Goal: Task Accomplishment & Management: Complete application form

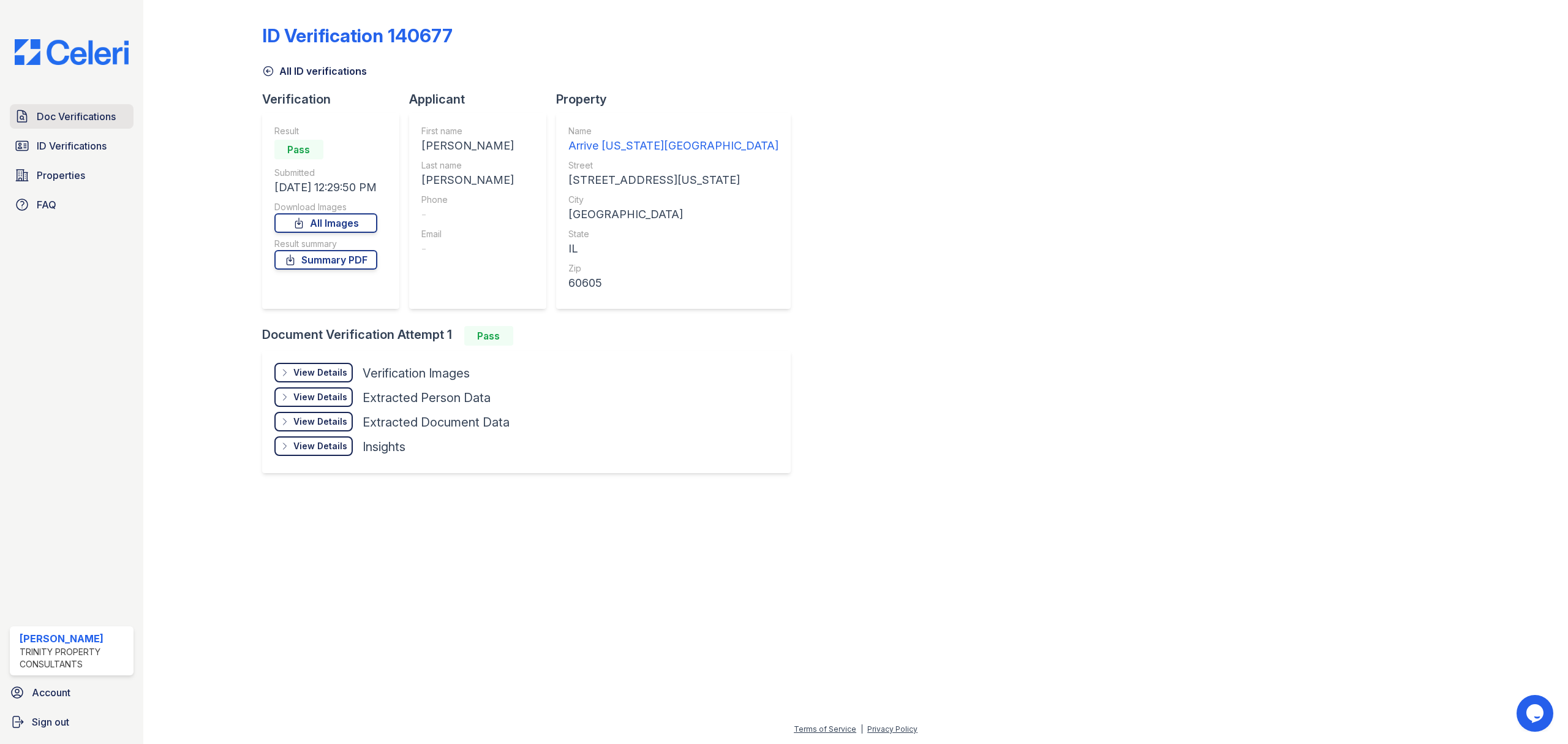
click at [57, 116] on span "Doc Verifications" at bounding box center [76, 116] width 79 height 15
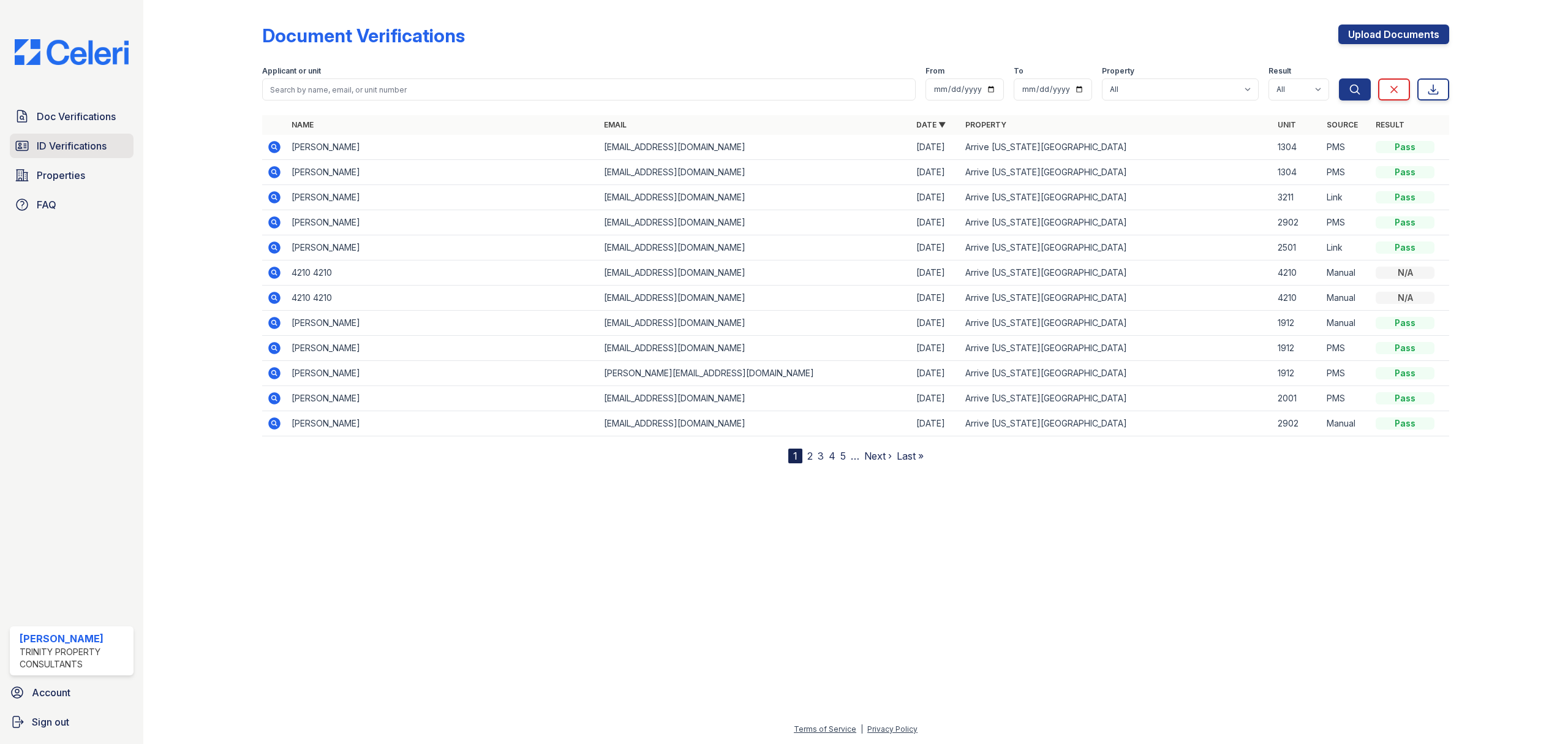
click at [71, 143] on span "ID Verifications" at bounding box center [71, 146] width 70 height 15
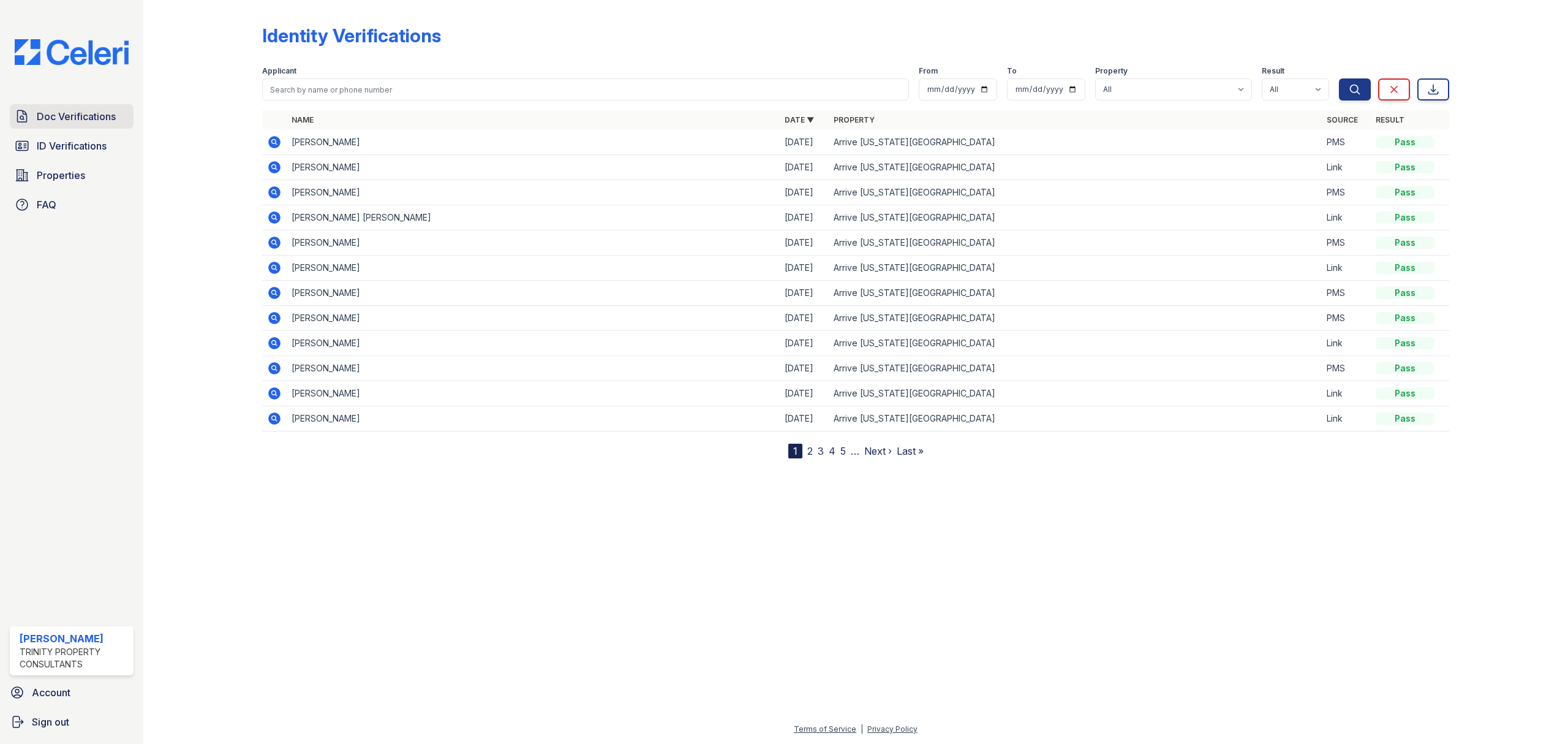
click at [80, 114] on span "Doc Verifications" at bounding box center [76, 116] width 79 height 15
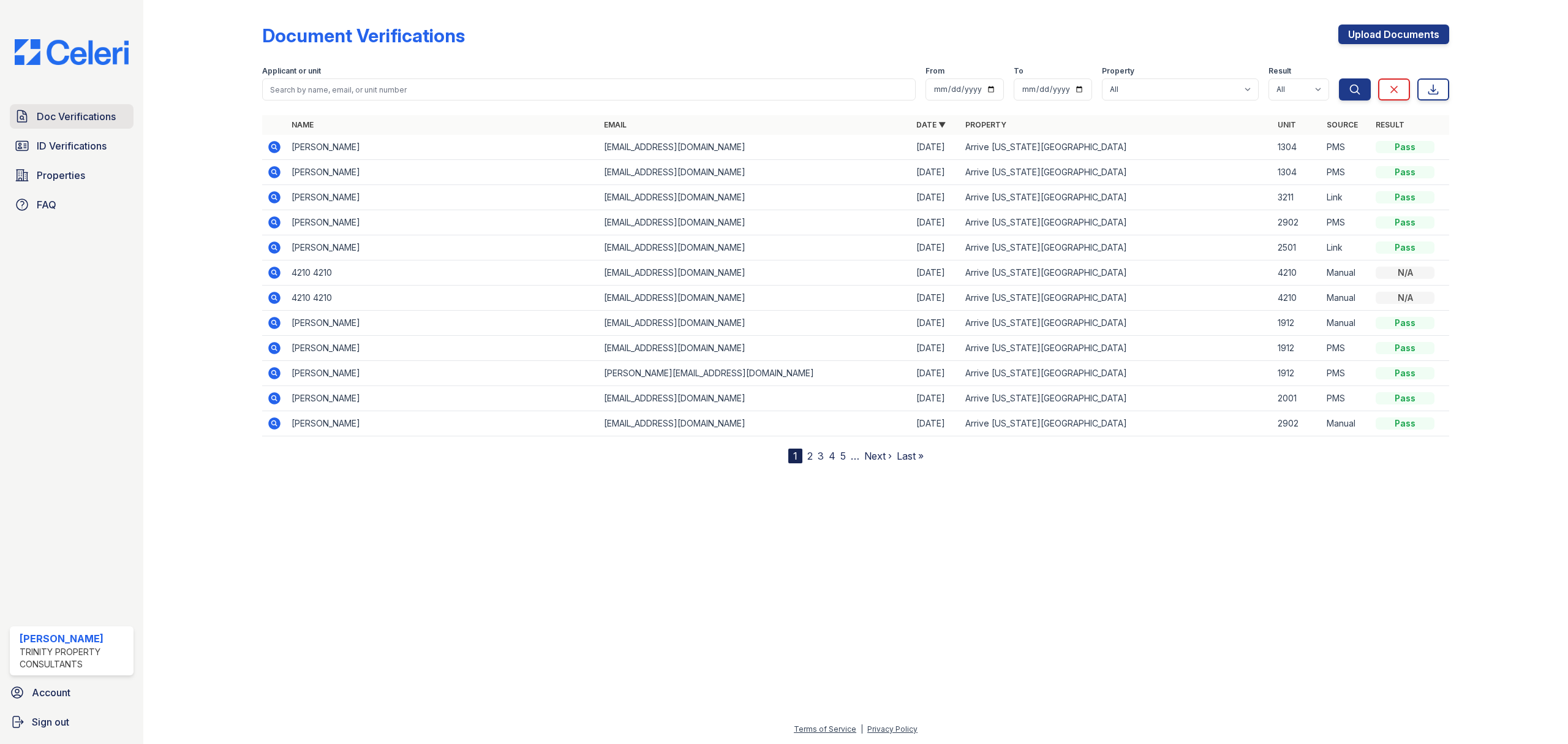
click at [50, 111] on span "Doc Verifications" at bounding box center [76, 116] width 79 height 15
click at [97, 113] on span "Doc Verifications" at bounding box center [76, 116] width 79 height 15
click at [1390, 32] on link "Upload Documents" at bounding box center [1393, 34] width 111 height 20
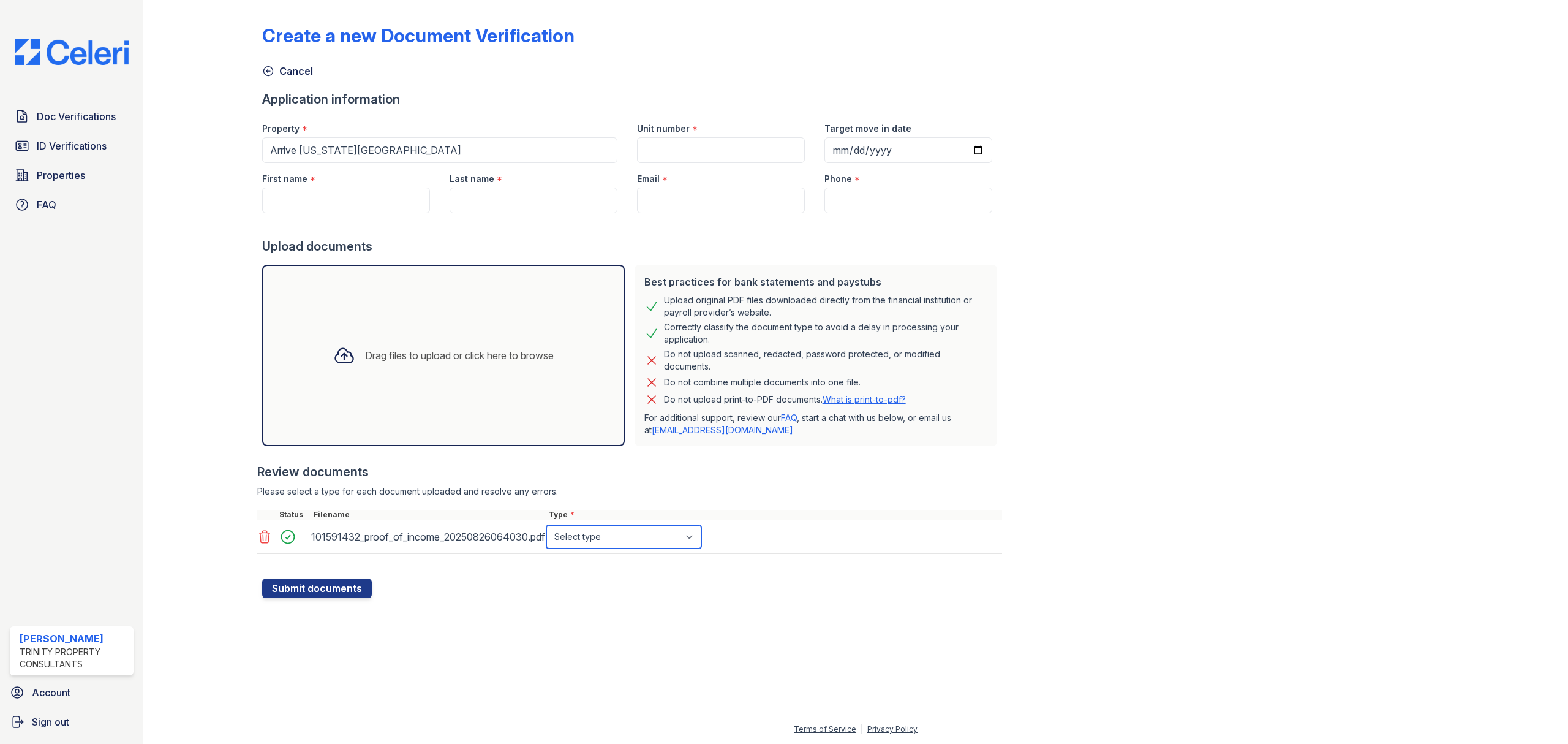
click at [669, 542] on select "Select type Paystub Bank Statement Offer Letter Tax Documents Benefit Award Let…" at bounding box center [624, 536] width 155 height 23
select select "benefit_award_letter"
click at [546, 526] on select "Select type Paystub Bank Statement Offer Letter Tax Documents Benefit Award Let…" at bounding box center [624, 536] width 155 height 23
click at [1397, 381] on div "Create a new Document Verification Cancel Application information Property * Ar…" at bounding box center [856, 301] width 1188 height 593
click at [40, 142] on span "ID Verifications" at bounding box center [71, 146] width 70 height 15
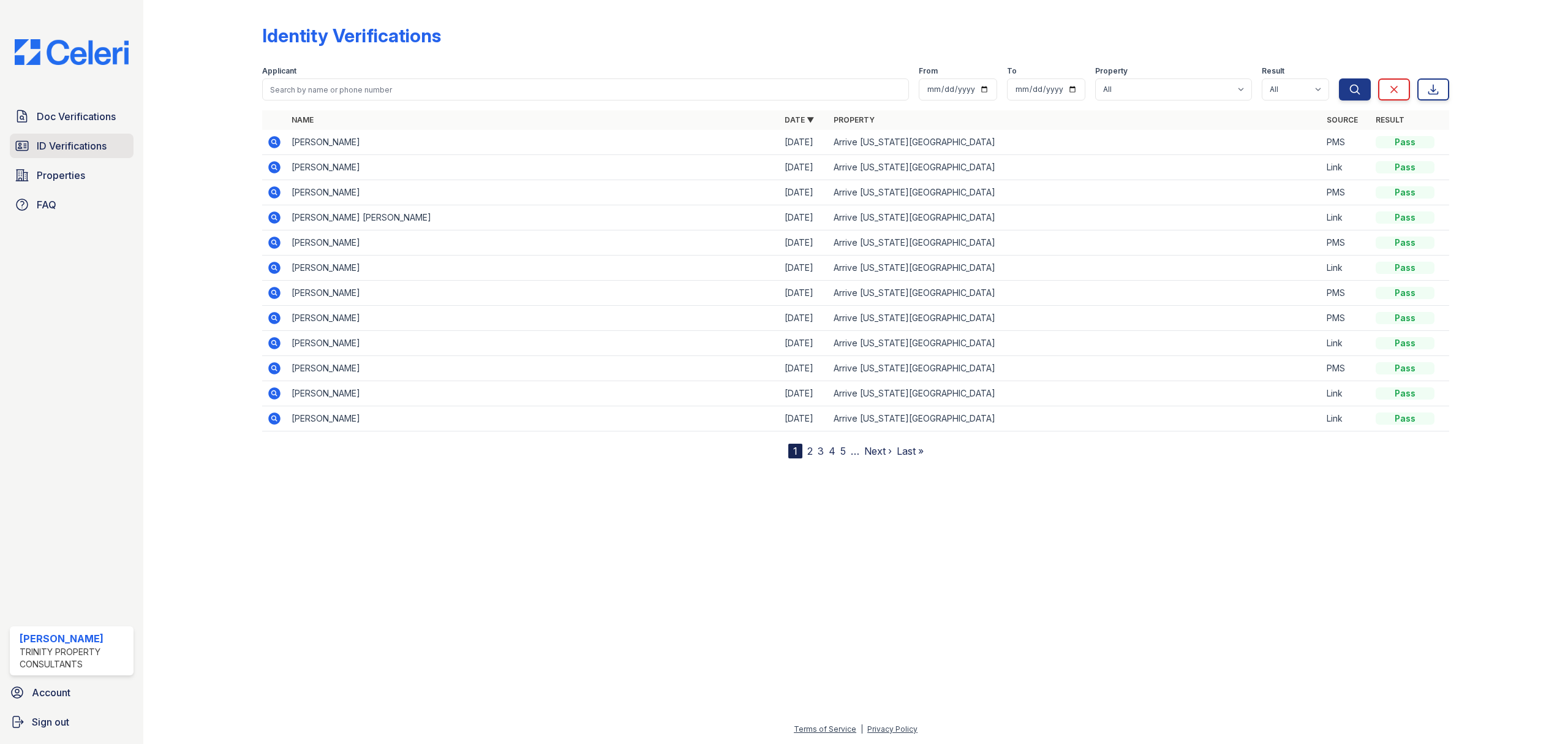
click at [77, 145] on span "ID Verifications" at bounding box center [71, 146] width 70 height 15
click at [62, 118] on span "Doc Verifications" at bounding box center [76, 116] width 79 height 15
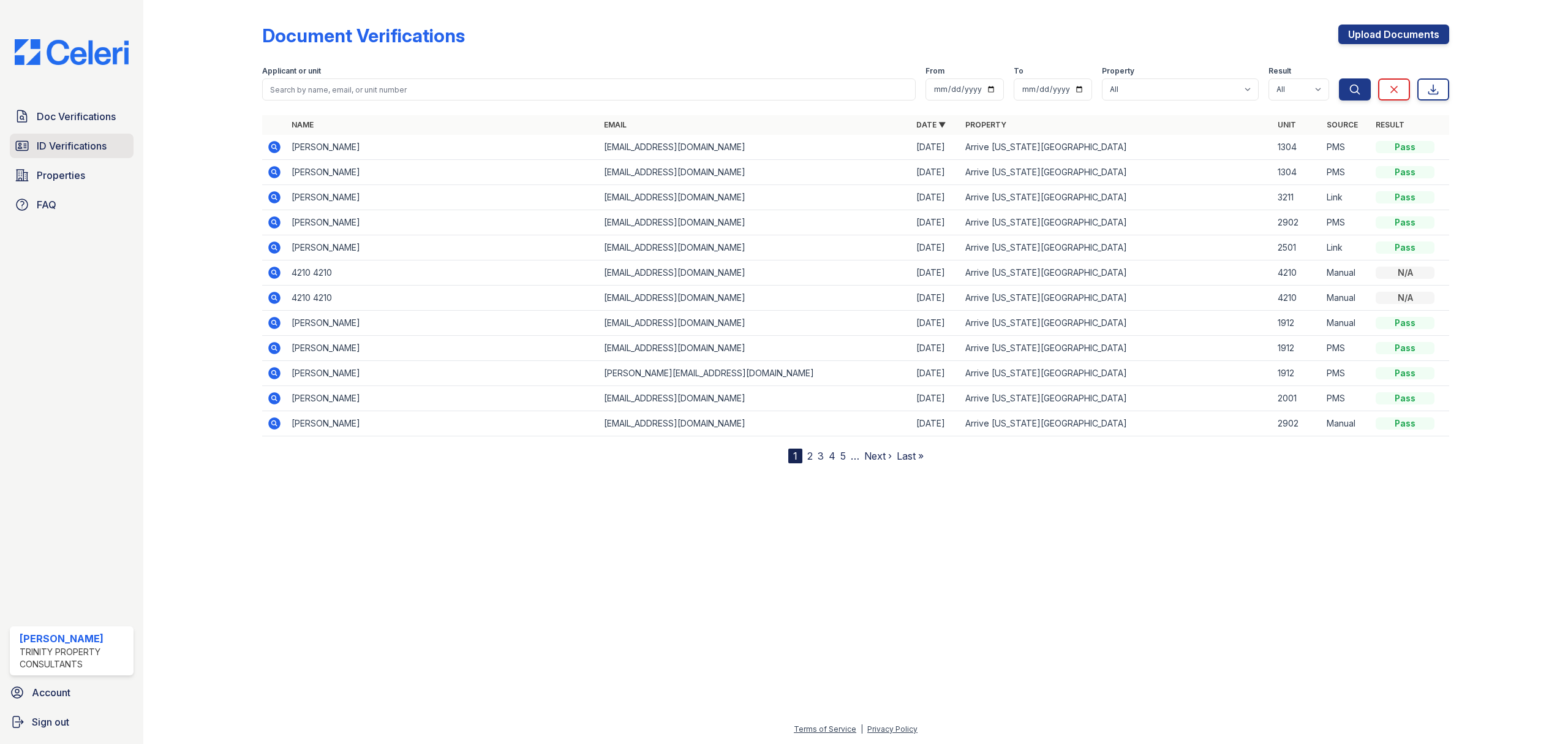
click at [59, 149] on span "ID Verifications" at bounding box center [71, 146] width 70 height 15
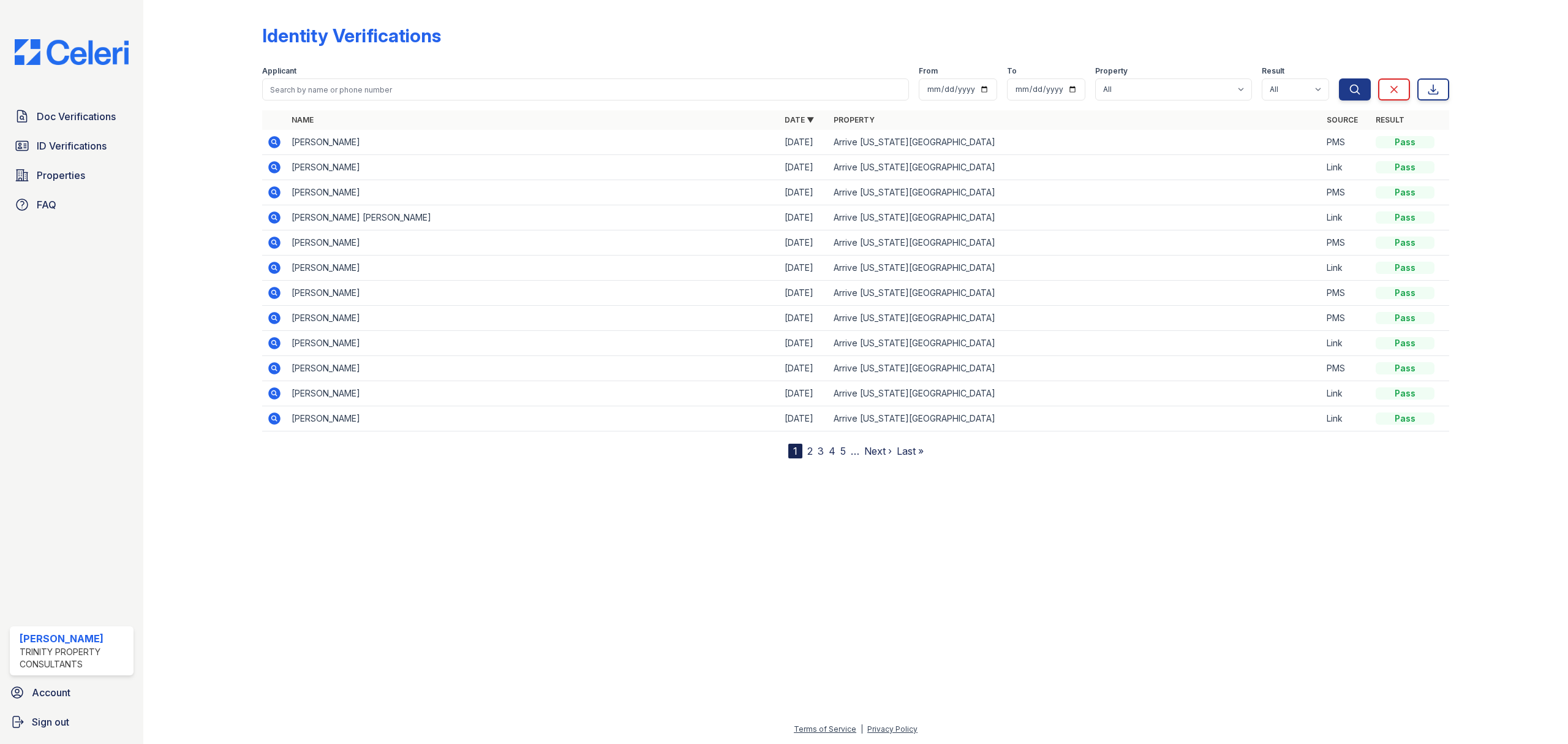
click at [270, 214] on icon at bounding box center [274, 217] width 12 height 12
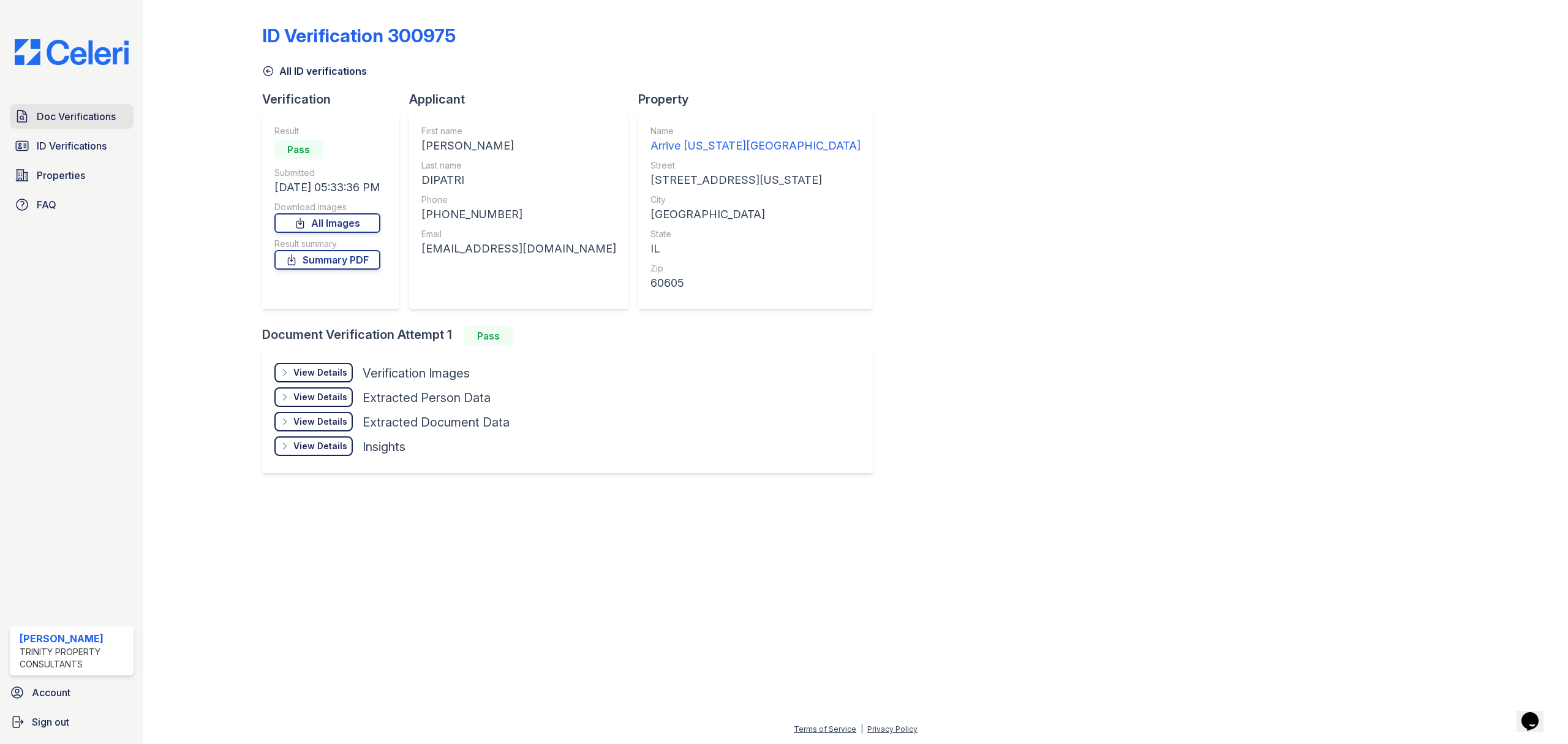
click at [75, 115] on span "Doc Verifications" at bounding box center [76, 116] width 79 height 15
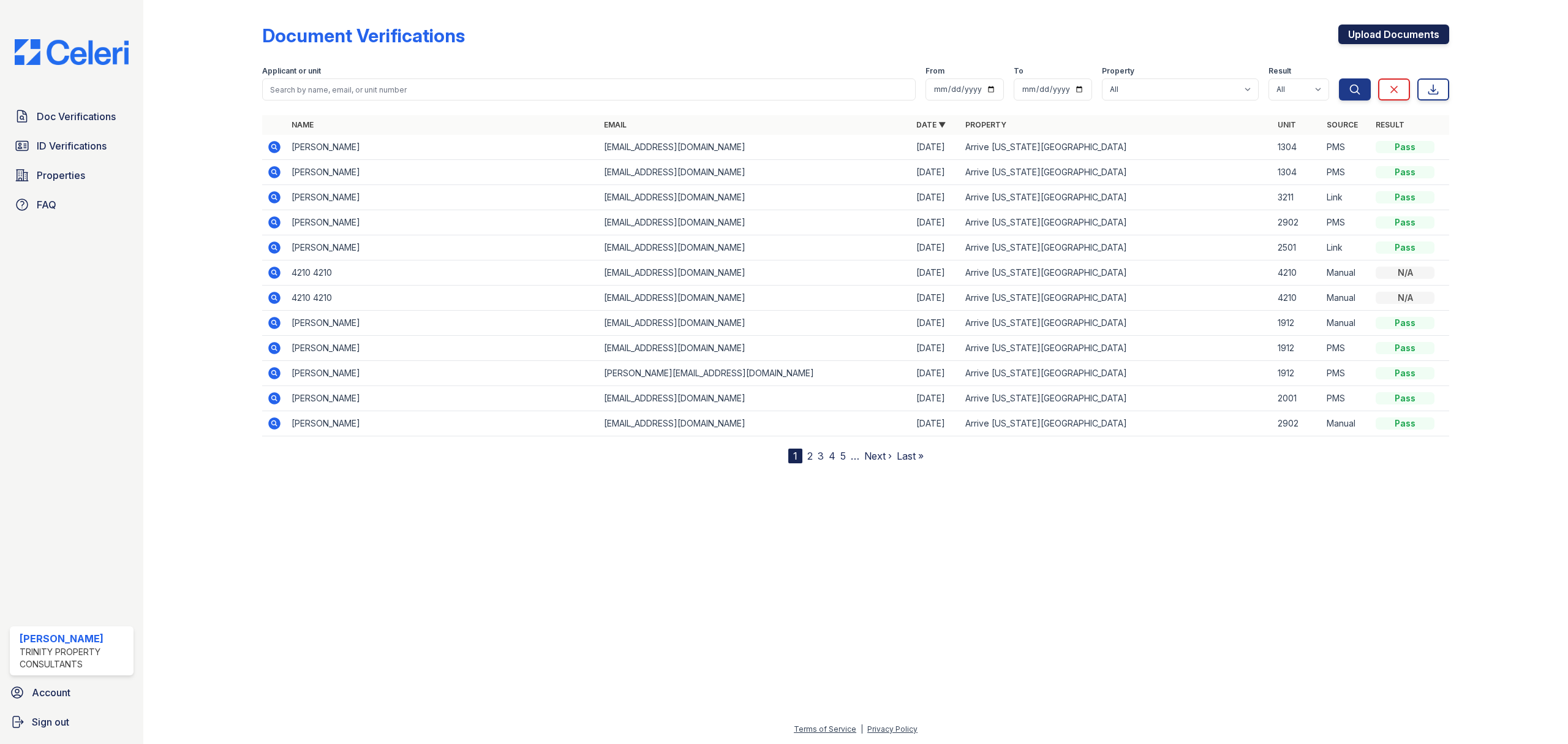
click at [1404, 33] on link "Upload Documents" at bounding box center [1393, 34] width 111 height 20
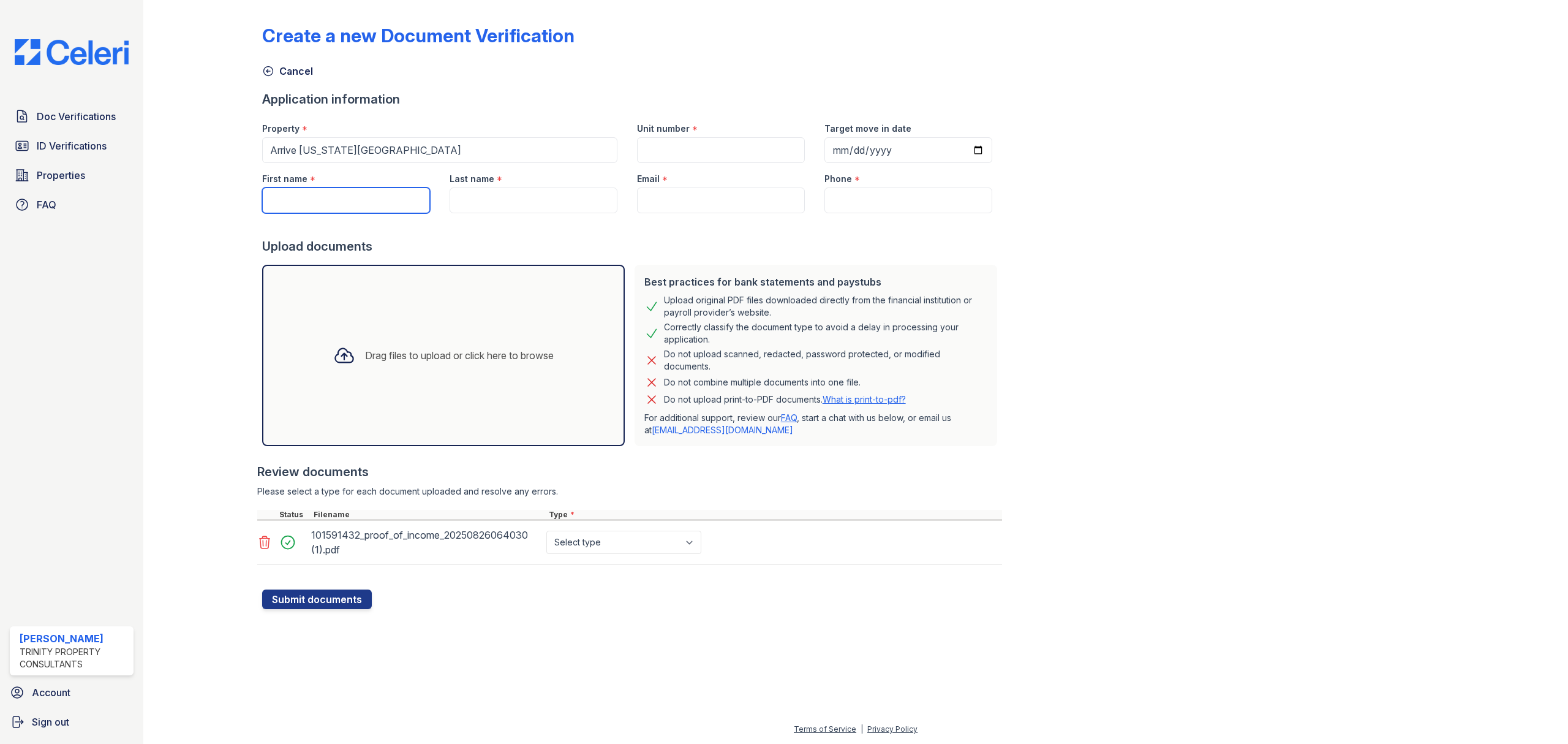
click at [341, 199] on input "First name" at bounding box center [346, 200] width 168 height 26
type input "[PERSON_NAME]"
type input "Dipatri"
drag, startPoint x: 546, startPoint y: 197, endPoint x: 627, endPoint y: 197, distance: 81.0
click at [546, 197] on input "Dipatri" at bounding box center [533, 200] width 168 height 26
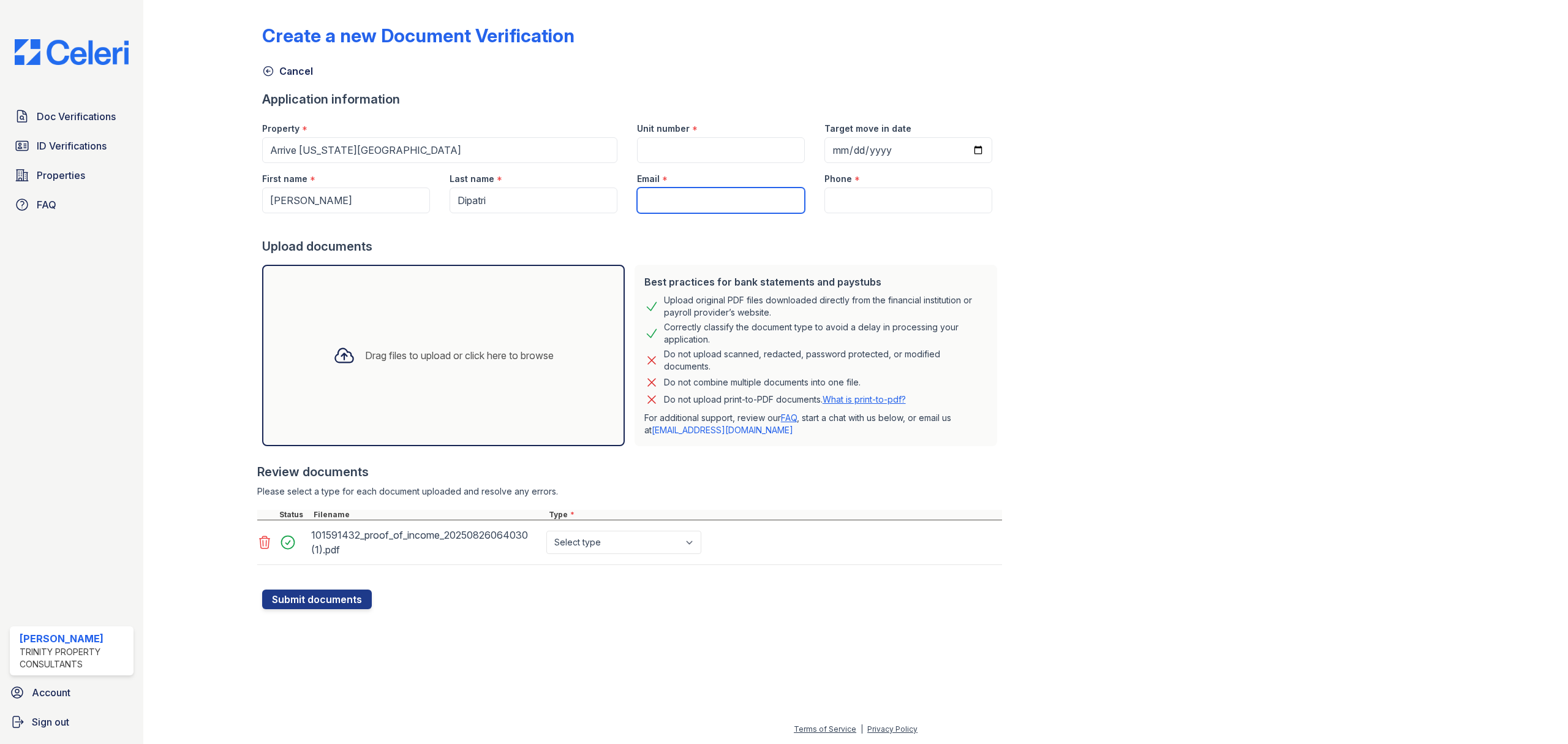
click at [691, 196] on input "Email" at bounding box center [720, 200] width 168 height 26
paste input "[EMAIL_ADDRESS][DOMAIN_NAME]"
type input "[EMAIL_ADDRESS][DOMAIN_NAME]"
drag, startPoint x: 832, startPoint y: 191, endPoint x: 842, endPoint y: 198, distance: 12.2
click at [832, 191] on input "Phone" at bounding box center [908, 200] width 168 height 26
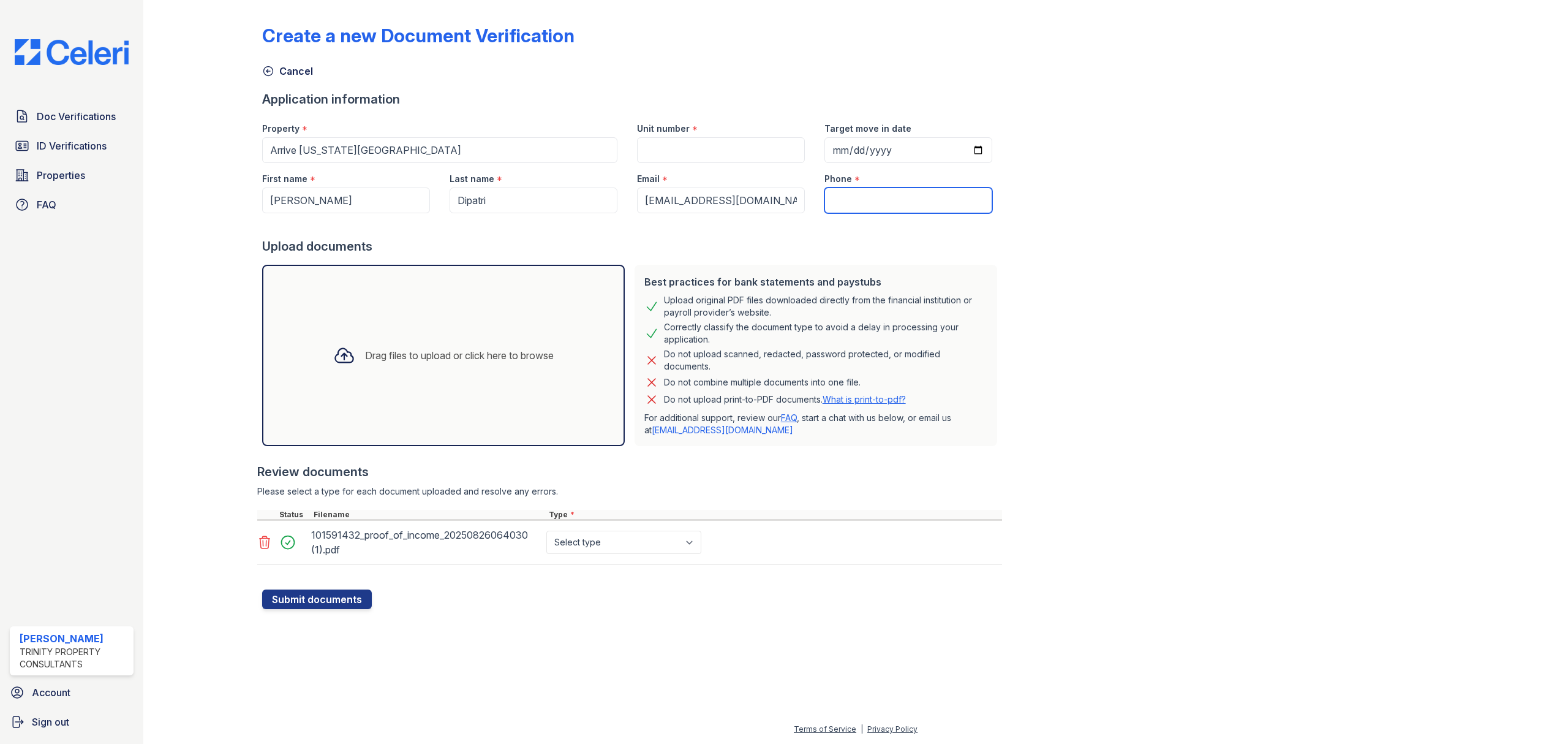
paste input "[PHONE_NUMBER]"
type input "[PHONE_NUMBER]"
drag, startPoint x: 721, startPoint y: 139, endPoint x: 718, endPoint y: 146, distance: 7.6
click at [718, 146] on input "Unit number" at bounding box center [720, 150] width 168 height 26
type input "3710"
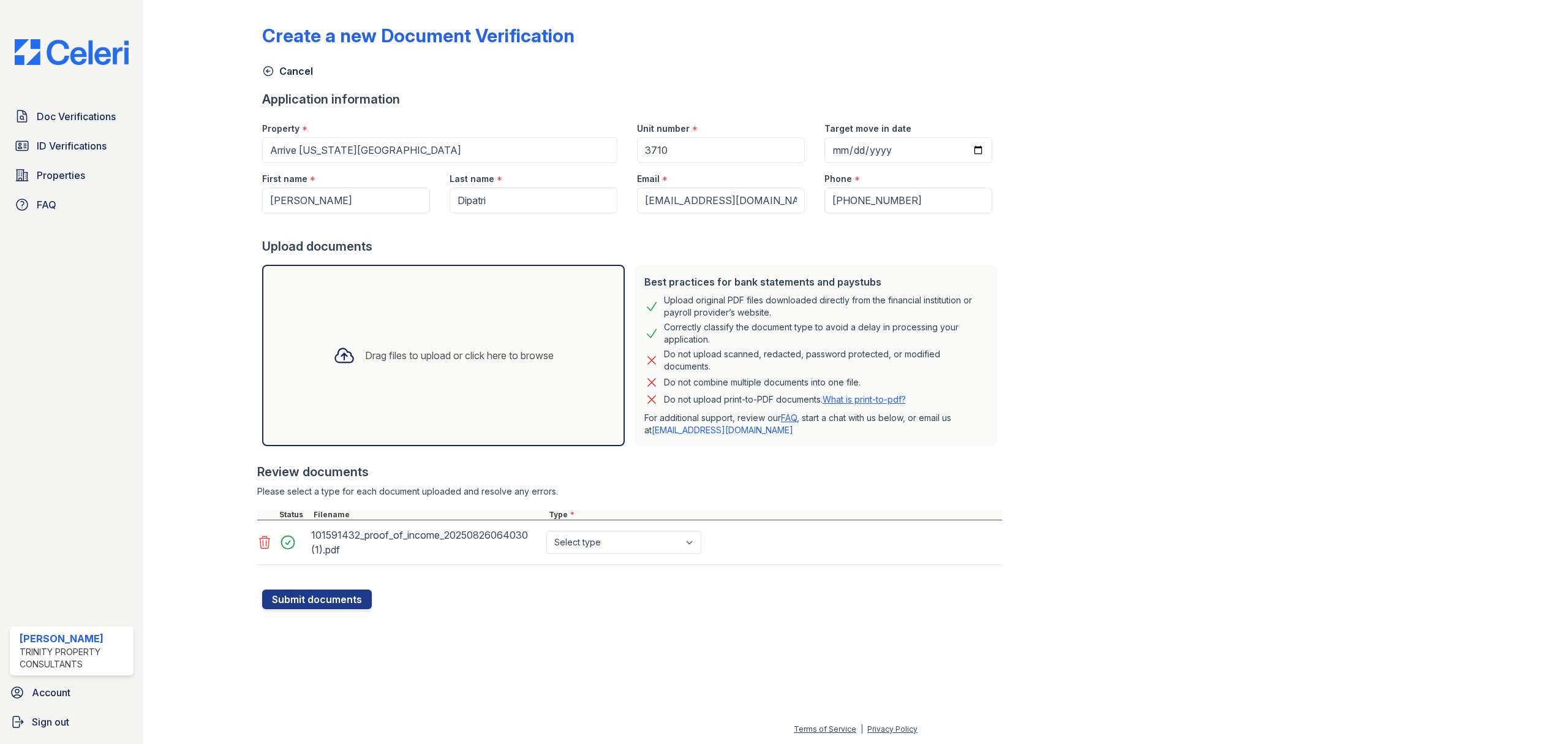
click at [1113, 188] on div "Create a new Document Verification Cancel Application information Property * Ar…" at bounding box center [856, 306] width 1188 height 604
click at [606, 537] on select "Select type Paystub Bank Statement Offer Letter Tax Documents Benefit Award Let…" at bounding box center [624, 542] width 155 height 23
select select "benefit_award_letter"
click at [546, 531] on select "Select type Paystub Bank Statement Offer Letter Tax Documents Benefit Award Let…" at bounding box center [624, 542] width 155 height 23
click at [292, 598] on button "Submit documents" at bounding box center [317, 599] width 109 height 20
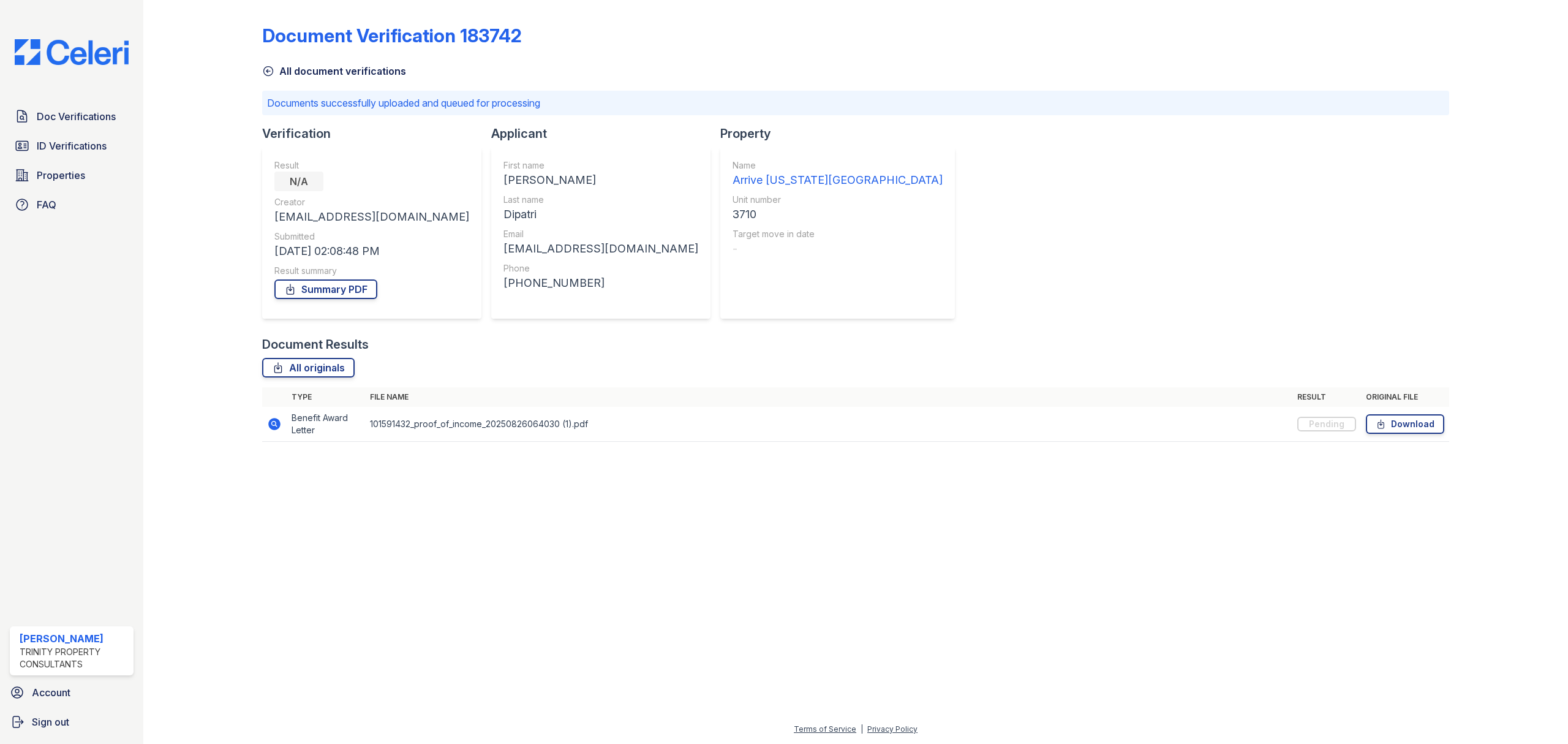
click at [649, 594] on div at bounding box center [856, 597] width 1385 height 248
click at [74, 120] on span "Doc Verifications" at bounding box center [76, 116] width 79 height 15
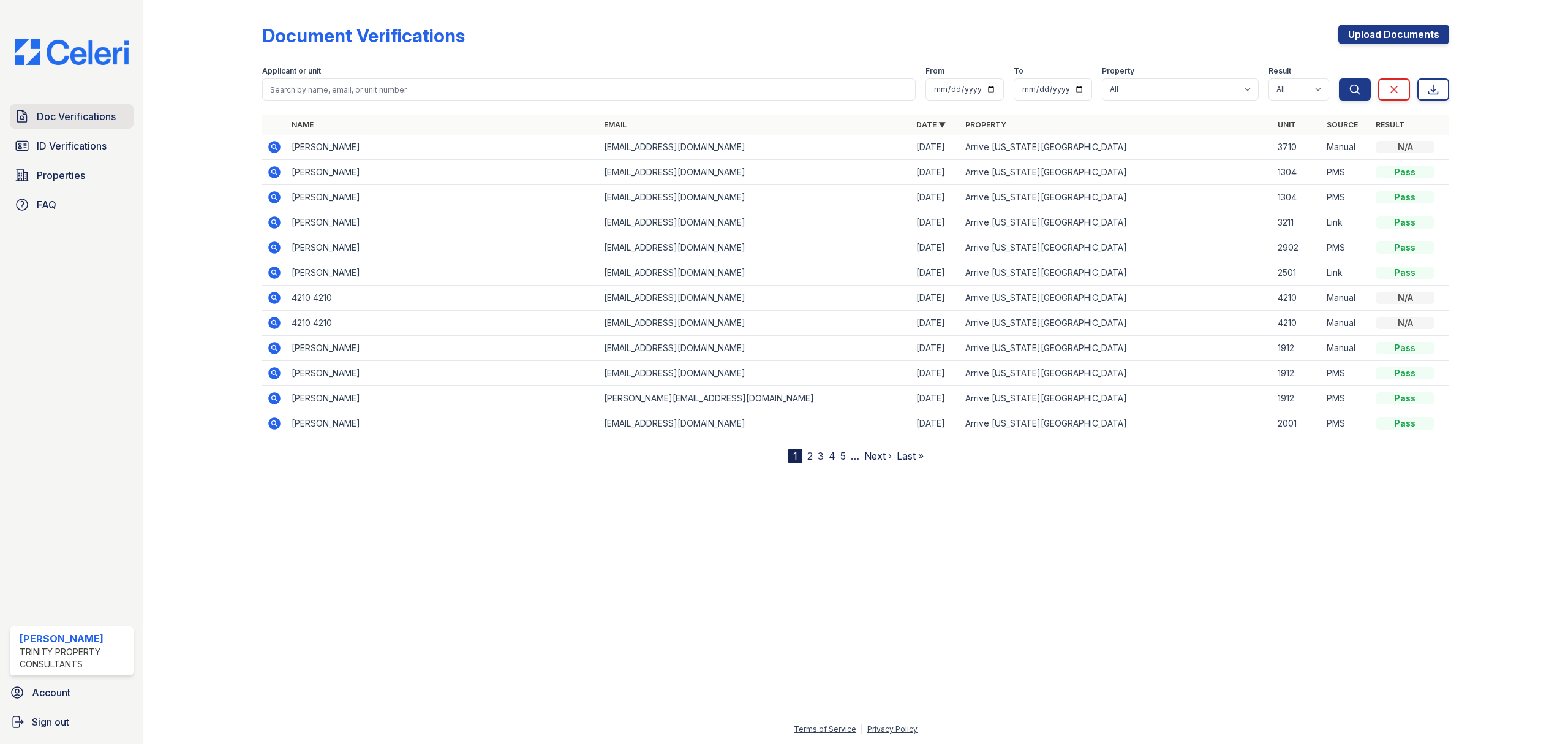
click at [109, 116] on span "Doc Verifications" at bounding box center [76, 116] width 79 height 15
click at [272, 145] on icon at bounding box center [274, 147] width 15 height 15
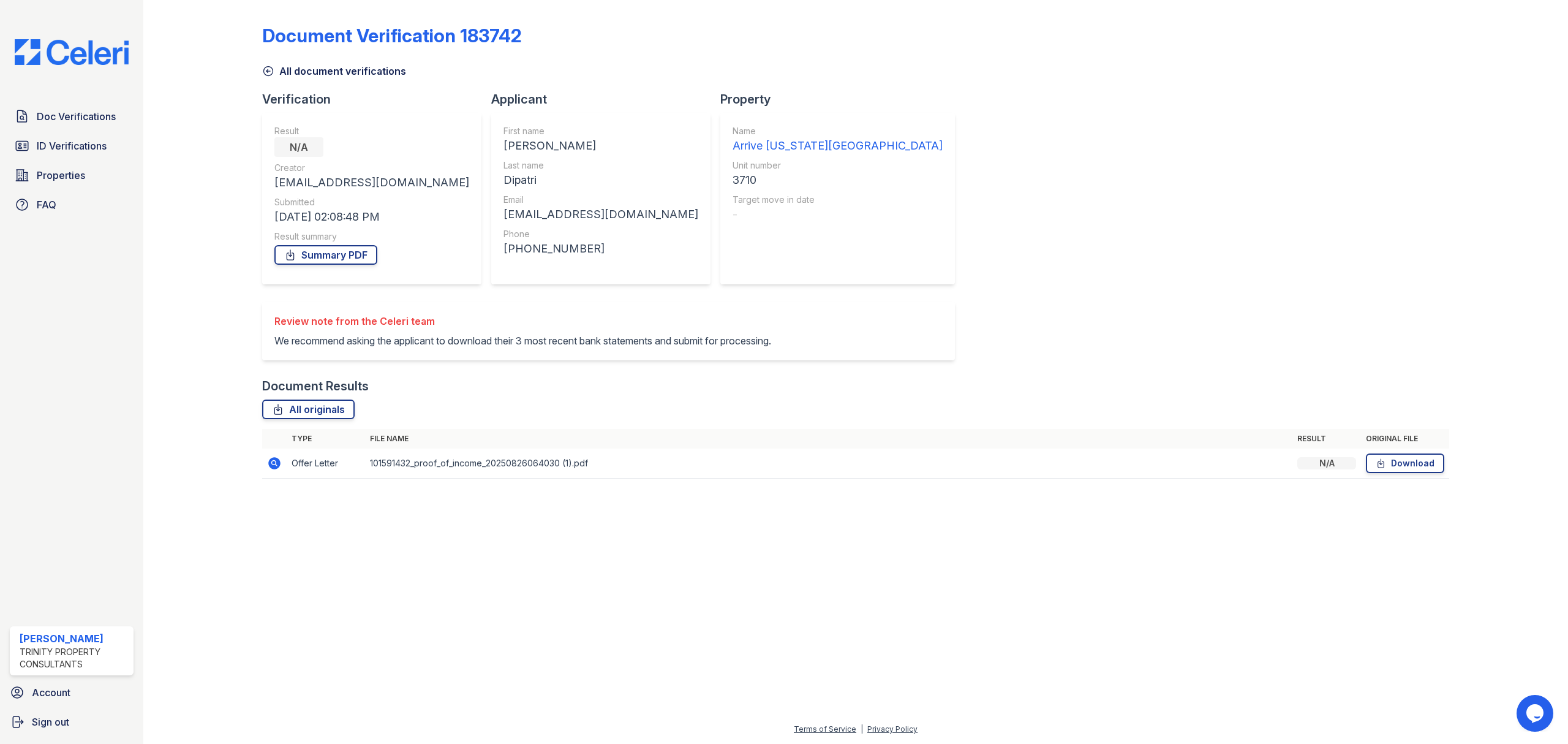
click at [270, 469] on icon at bounding box center [274, 463] width 12 height 12
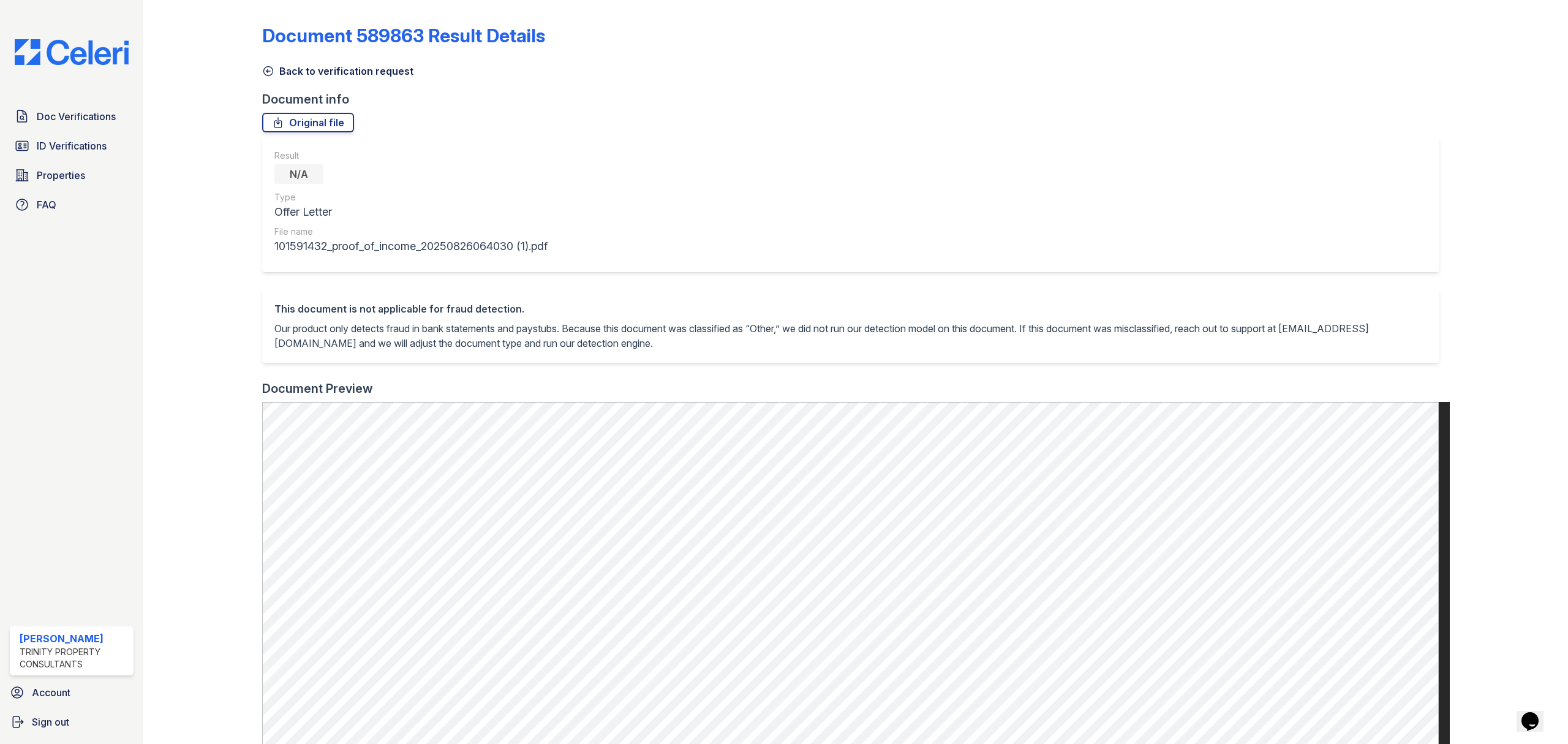
click at [1497, 255] on div at bounding box center [1498, 575] width 99 height 1141
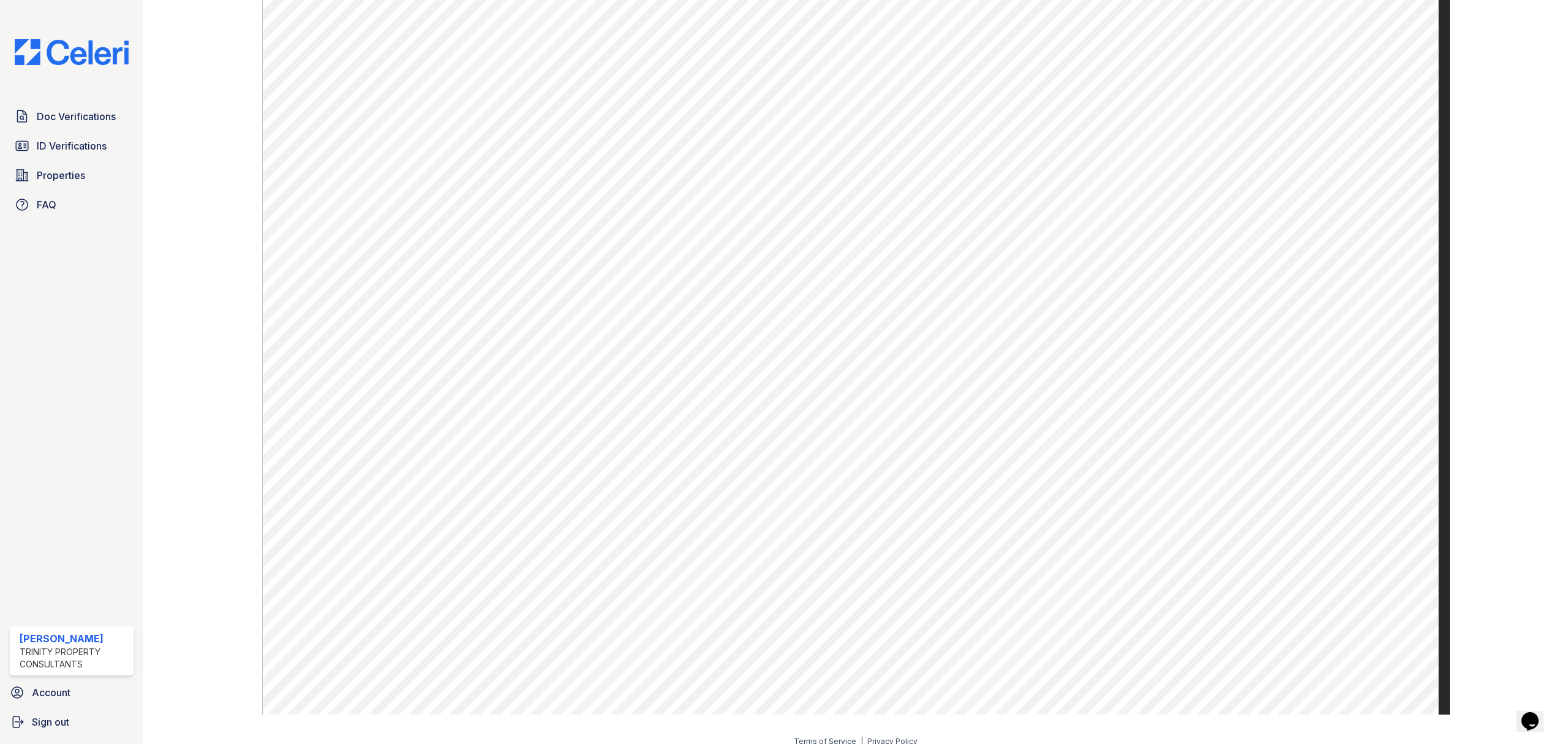
scroll to position [444, 0]
